Goal: Register for event/course

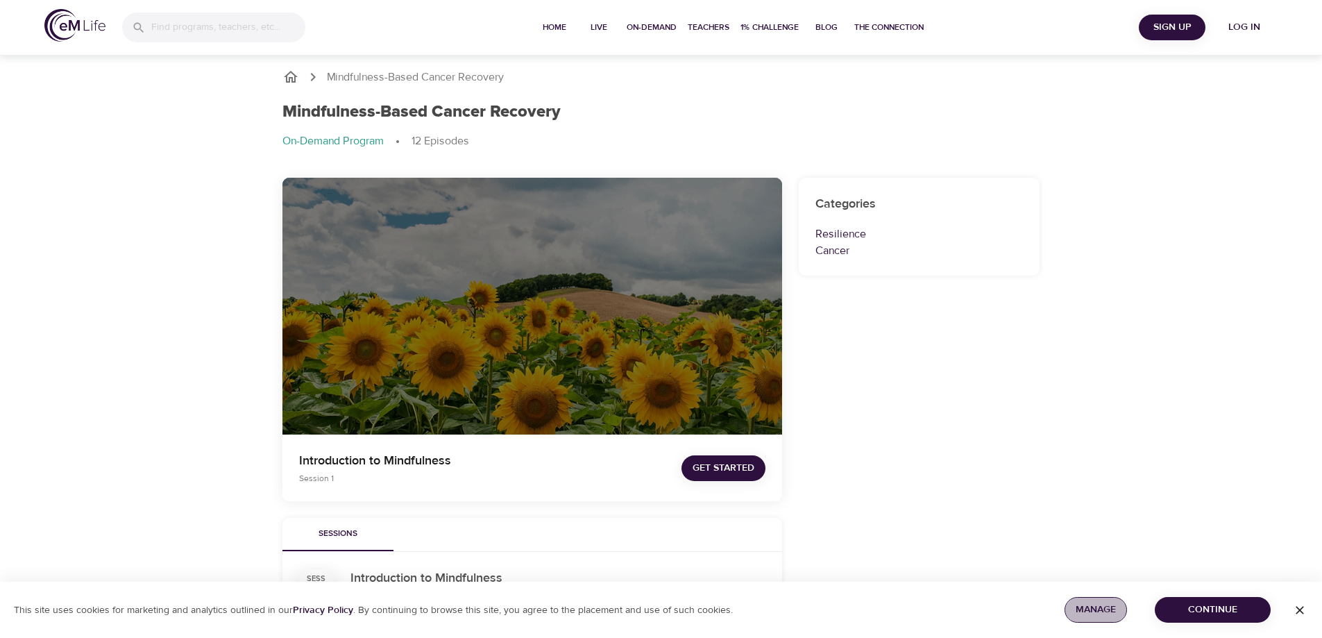
click at [1103, 608] on span "Manage" at bounding box center [1095, 609] width 40 height 17
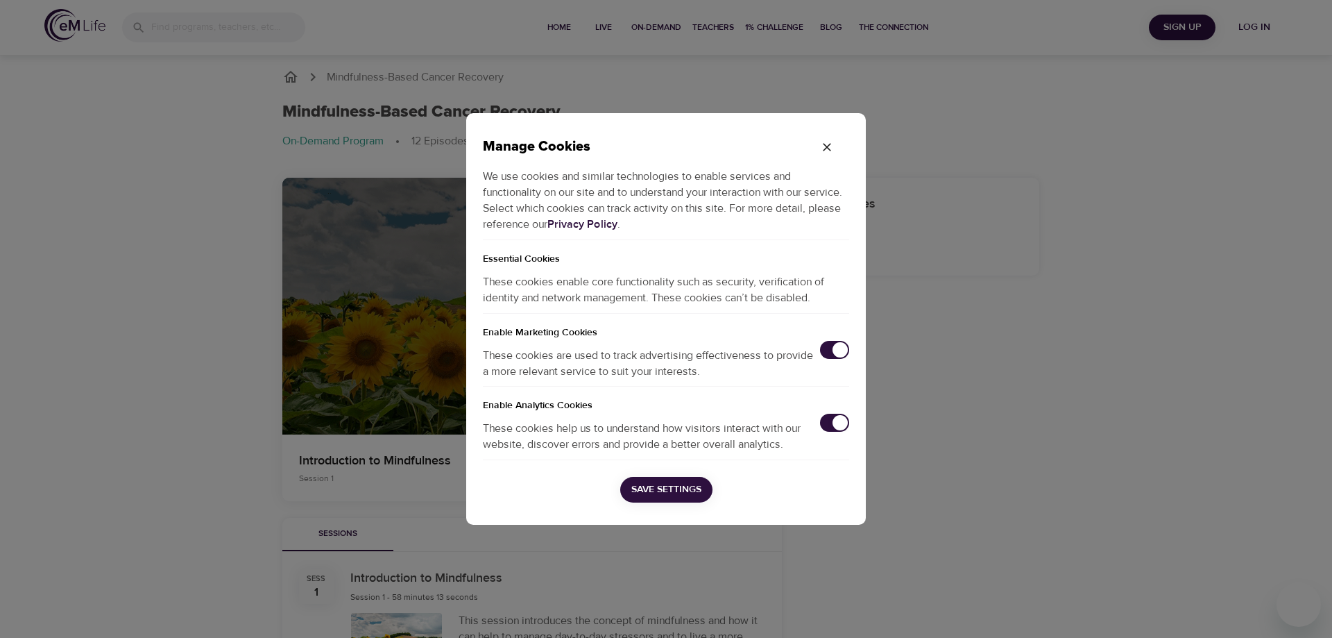
click at [825, 351] on input "checkbox" at bounding box center [840, 349] width 46 height 15
click at [824, 423] on input "checkbox" at bounding box center [840, 422] width 46 height 15
click at [699, 489] on span "Save Settings" at bounding box center [666, 489] width 70 height 17
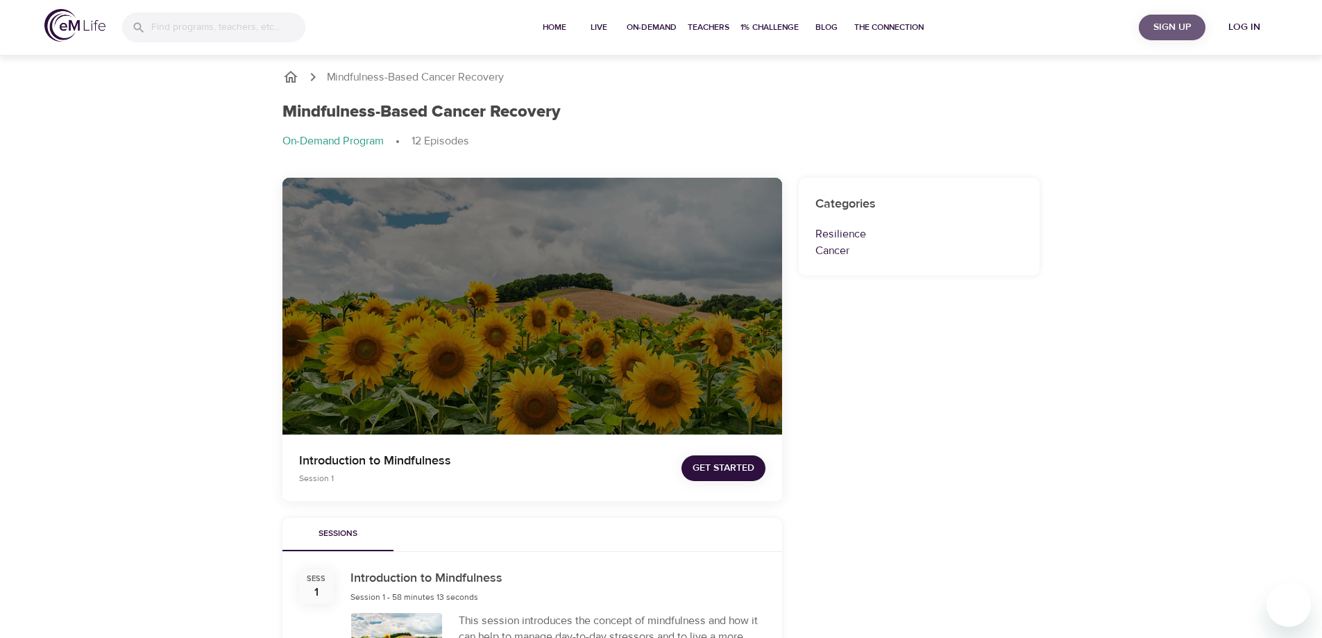
click at [1167, 26] on span "Sign Up" at bounding box center [1172, 27] width 56 height 17
click at [1178, 26] on span "Sign Up" at bounding box center [1172, 27] width 56 height 17
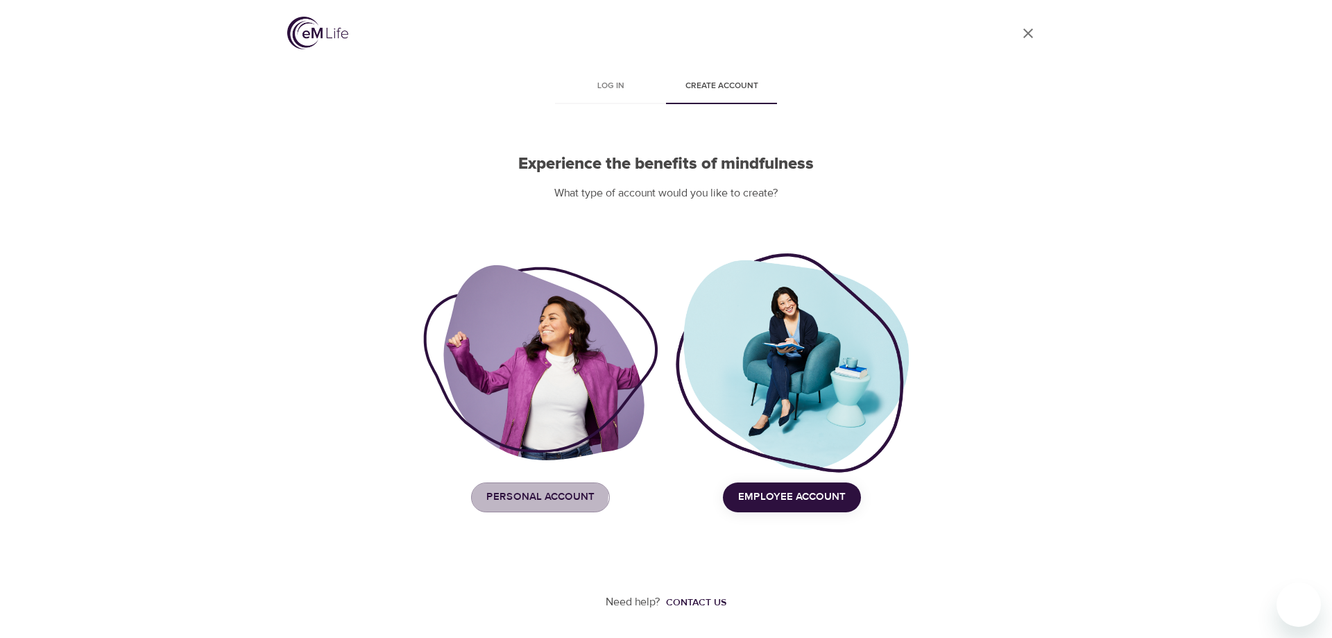
click at [504, 493] on span "Personal Account" at bounding box center [540, 497] width 108 height 18
